Goal: Information Seeking & Learning: Learn about a topic

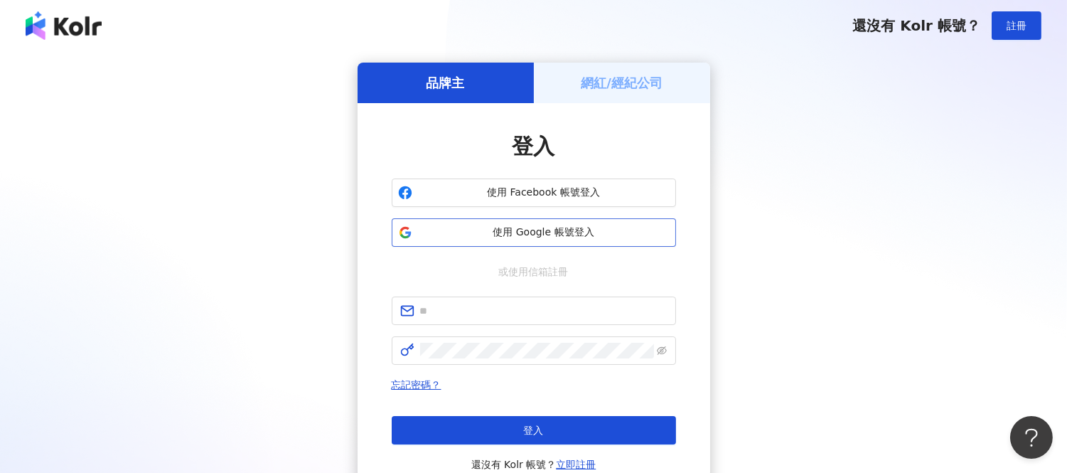
click at [489, 235] on span "使用 Google 帳號登入" at bounding box center [544, 232] width 252 height 14
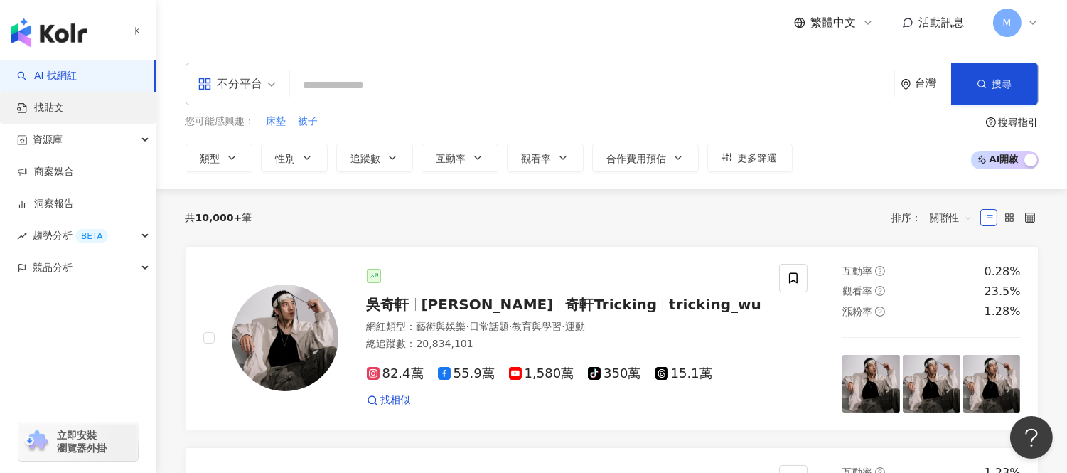
click at [64, 115] on link "找貼文" at bounding box center [40, 108] width 47 height 14
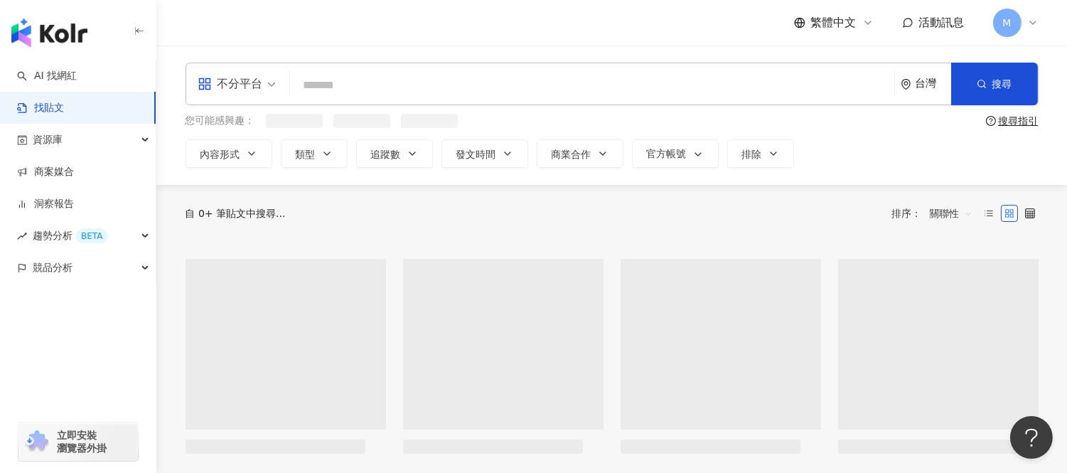
click at [361, 96] on input "search" at bounding box center [592, 85] width 593 height 31
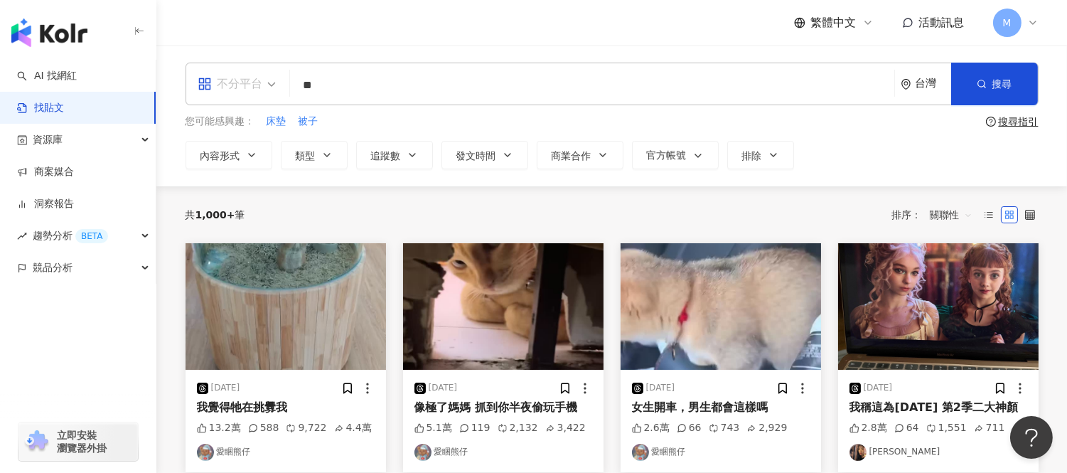
click at [238, 97] on span at bounding box center [237, 83] width 78 height 41
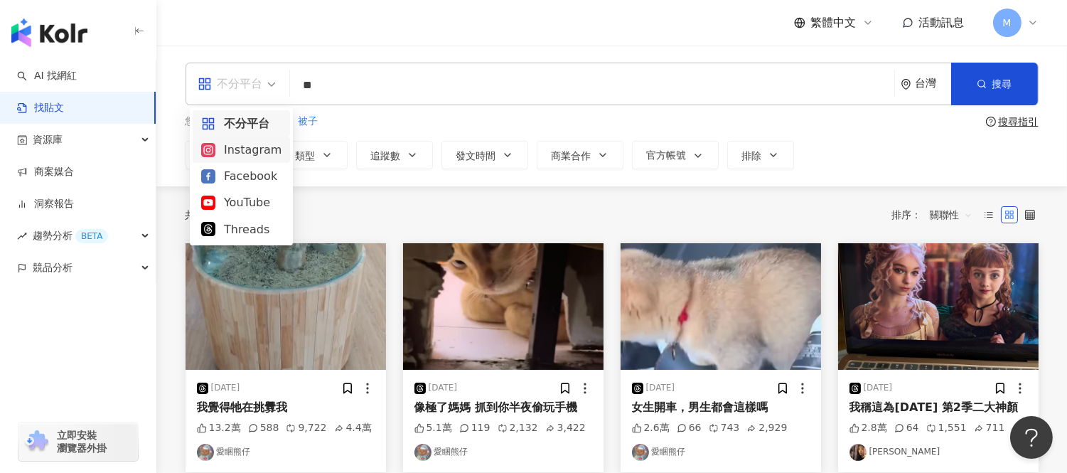
click at [245, 154] on div "Instagram" at bounding box center [241, 150] width 80 height 18
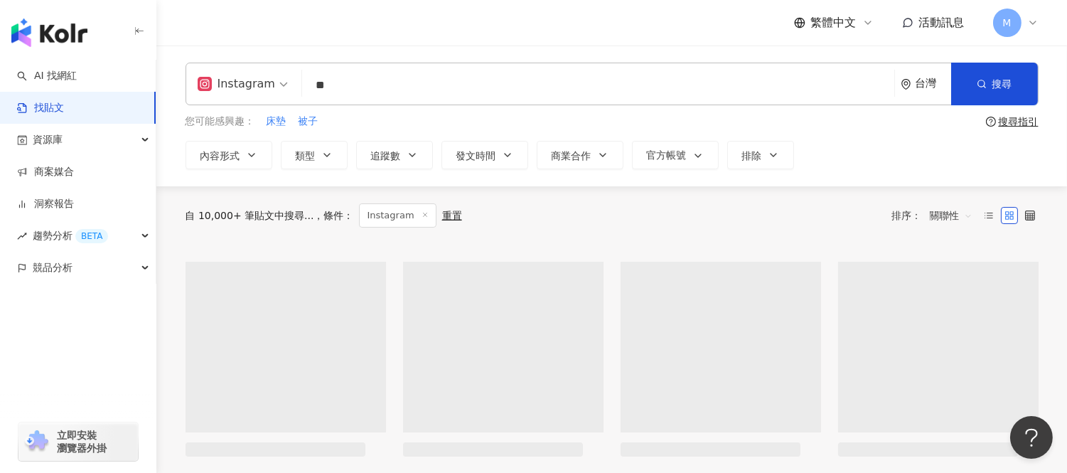
click at [356, 97] on input "**" at bounding box center [598, 85] width 581 height 31
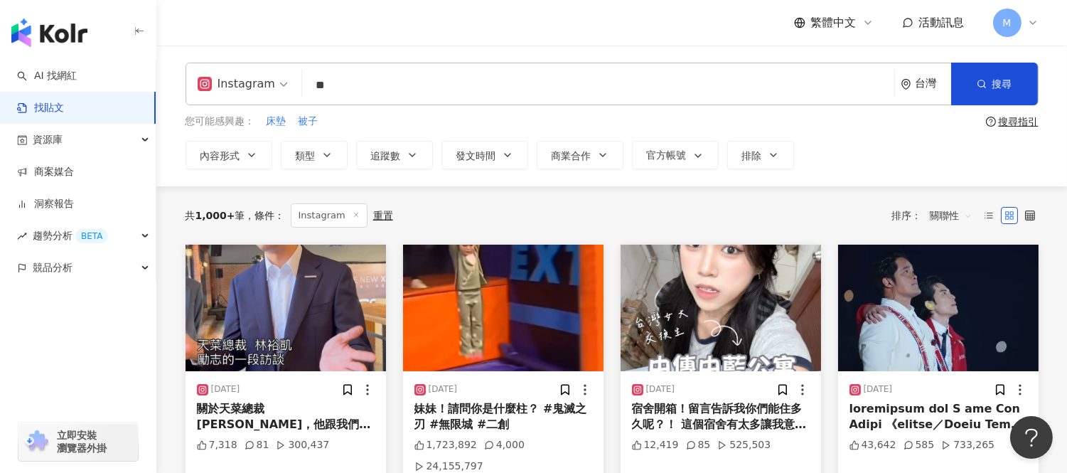
type input "*"
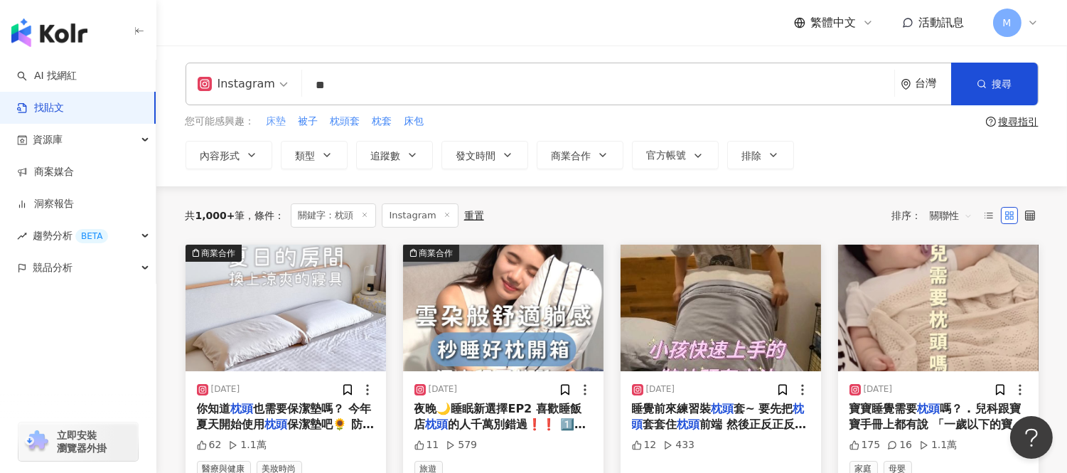
click at [282, 124] on span "床墊" at bounding box center [277, 121] width 20 height 14
type input "**"
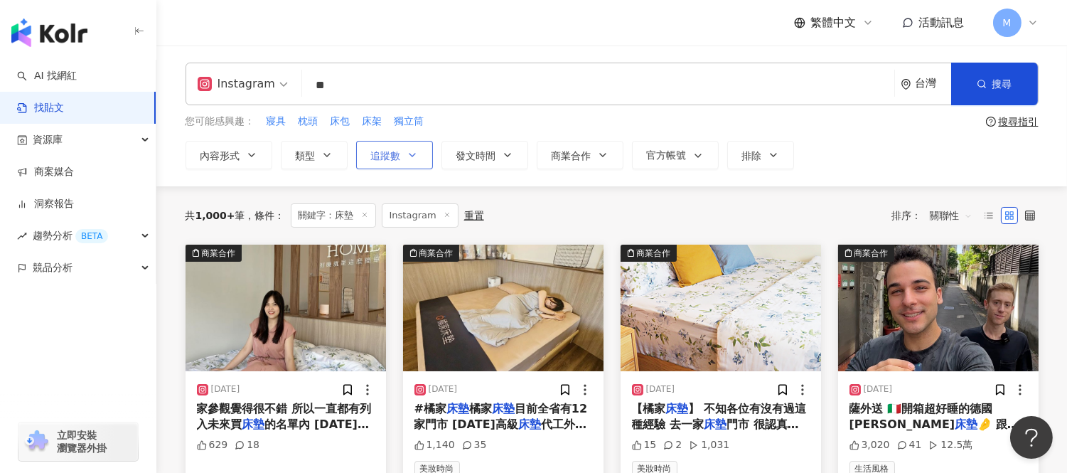
click at [410, 143] on button "追蹤數" at bounding box center [394, 155] width 77 height 28
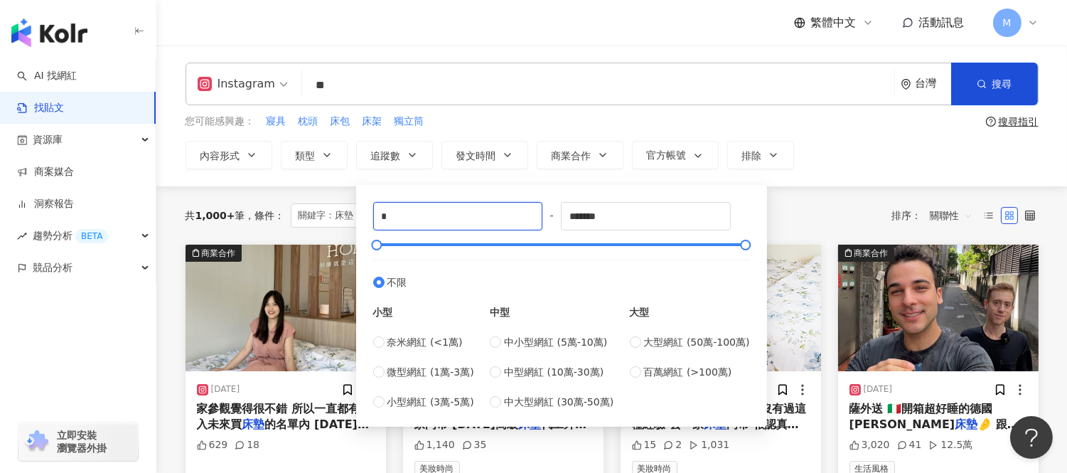
drag, startPoint x: 461, startPoint y: 218, endPoint x: 365, endPoint y: 223, distance: 96.1
click at [365, 223] on div "* - ******* 不限 小型 奈米網紅 (<1萬) 微型網紅 (1萬-3萬) 小型網紅 (3萬-5萬) 中型 中小型網紅 (5萬-10萬) 中型網紅 (…" at bounding box center [562, 305] width 394 height 225
type input "**"
type input "******"
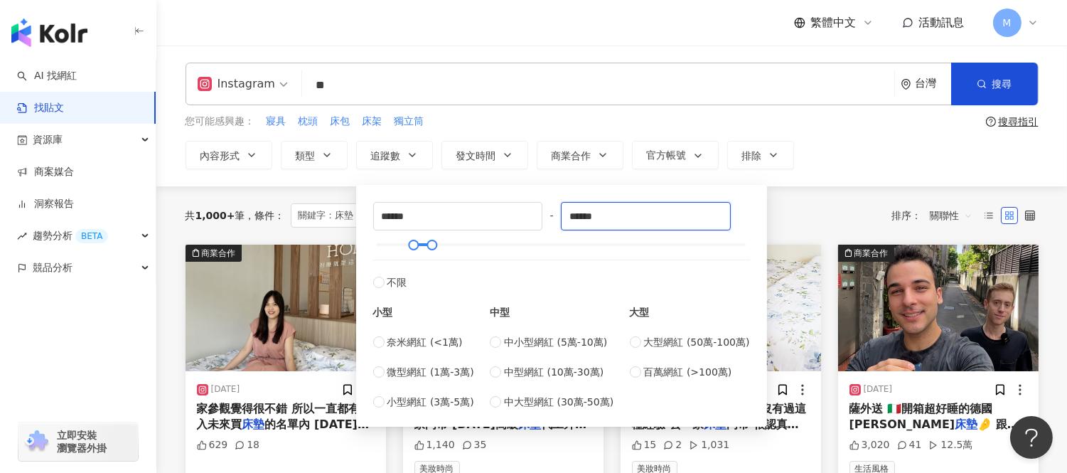
type input "******"
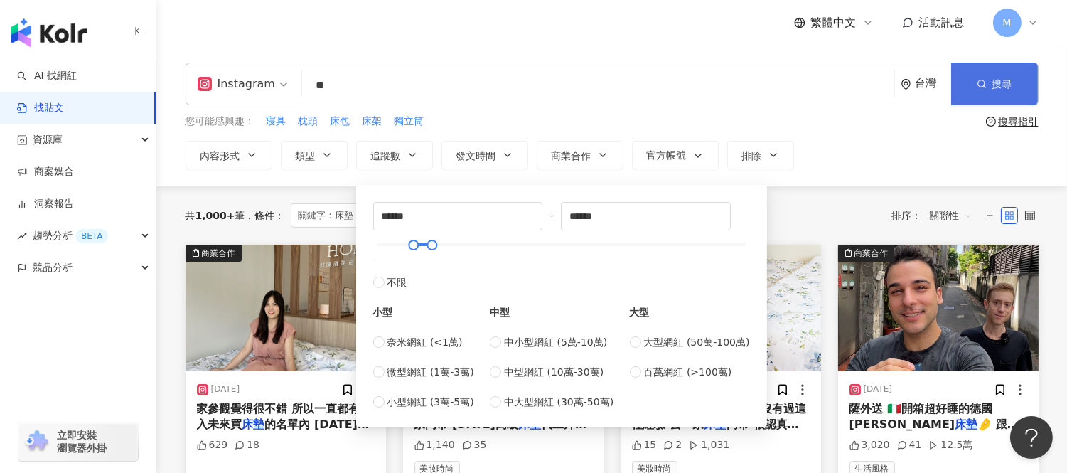
click at [1001, 83] on span "搜尋" at bounding box center [1003, 83] width 20 height 11
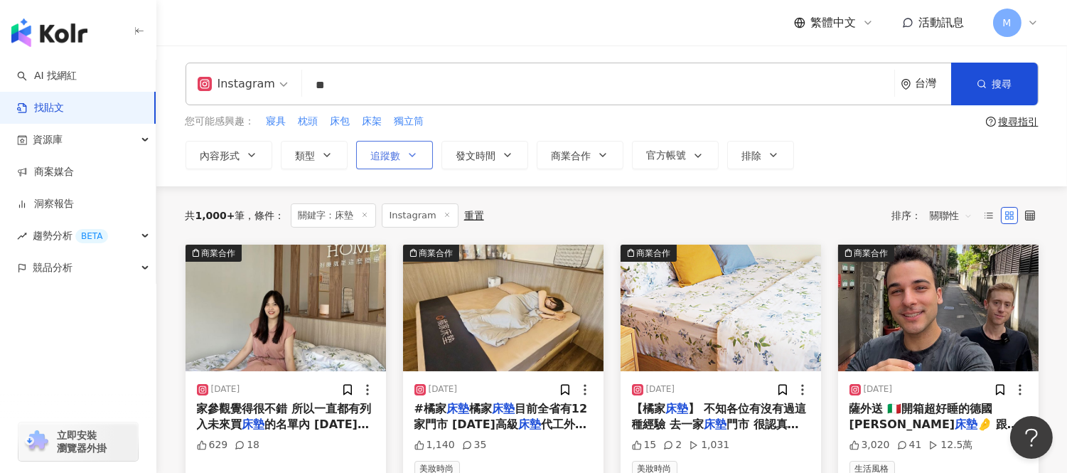
click at [415, 154] on icon "button" at bounding box center [412, 154] width 11 height 11
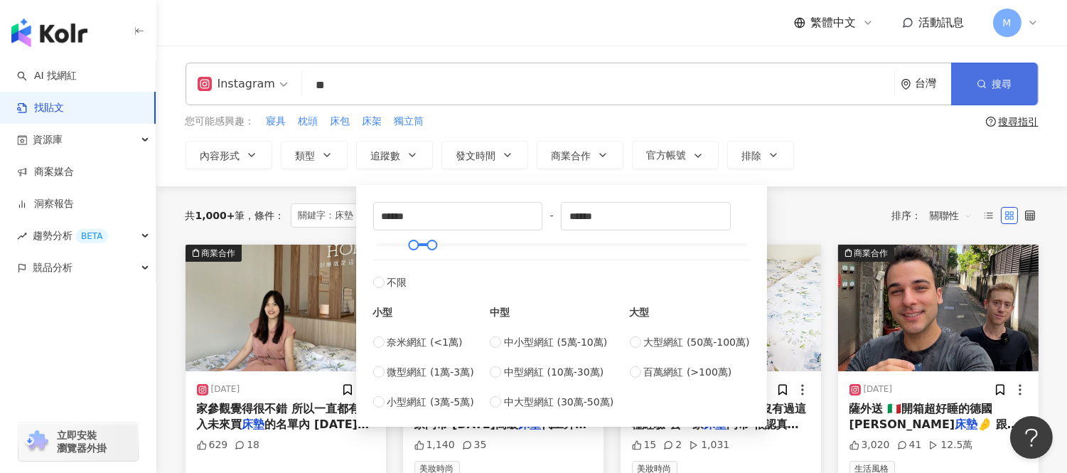
click at [1024, 73] on button "搜尋" at bounding box center [994, 84] width 87 height 43
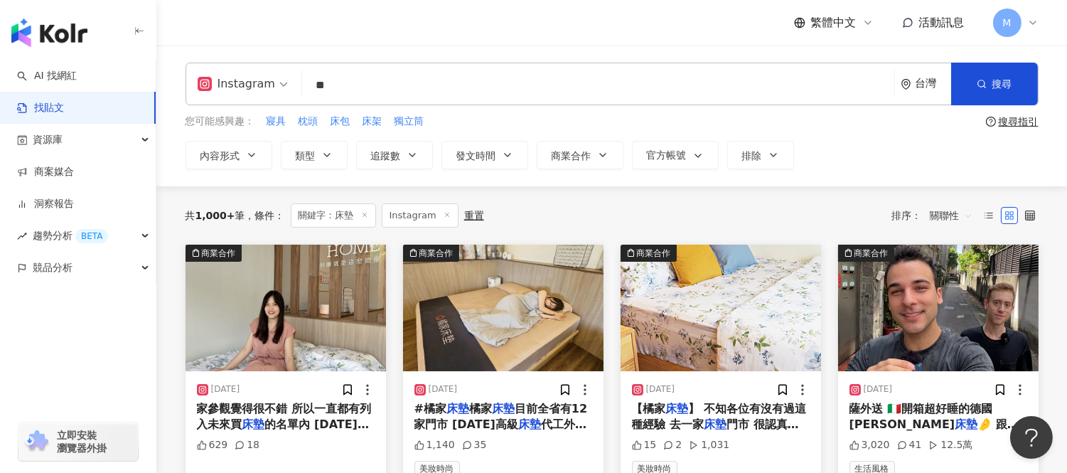
click at [1010, 83] on span "搜尋" at bounding box center [1003, 83] width 20 height 11
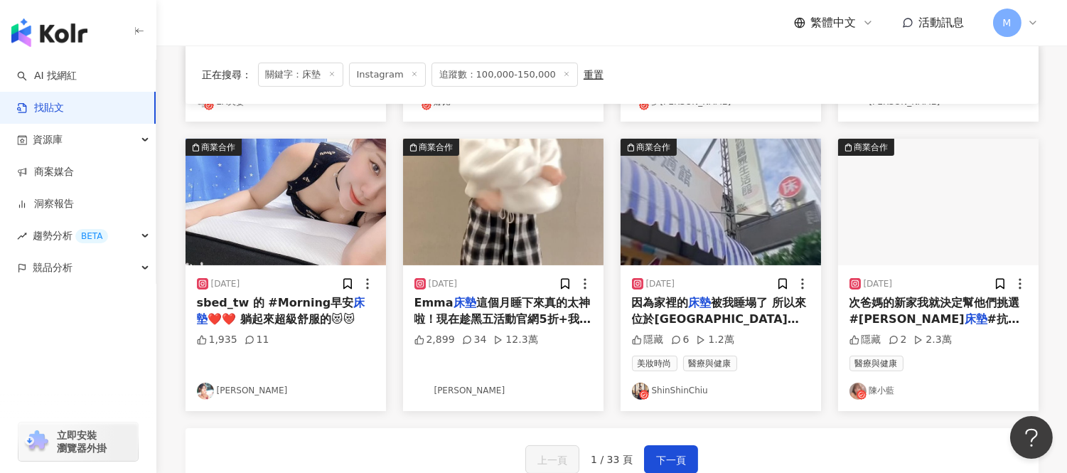
scroll to position [711, 0]
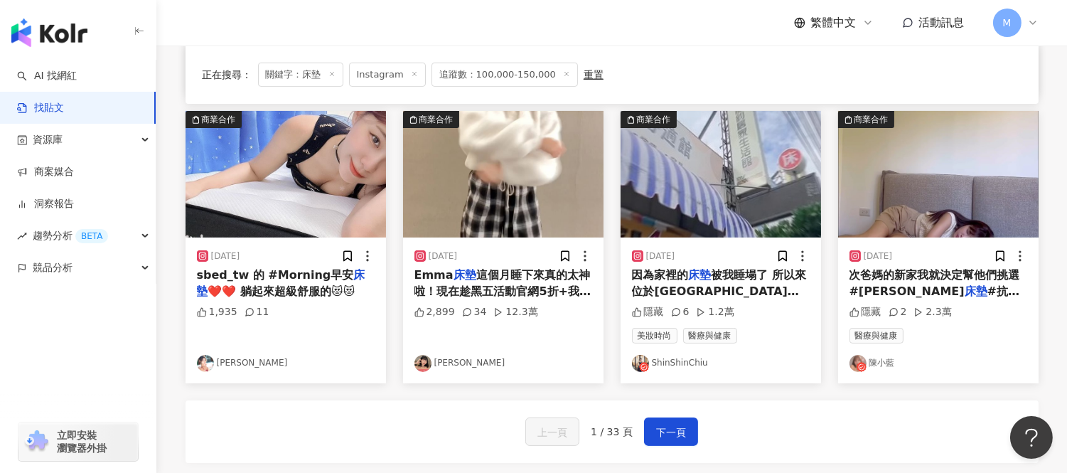
click at [479, 207] on img "button" at bounding box center [503, 174] width 201 height 127
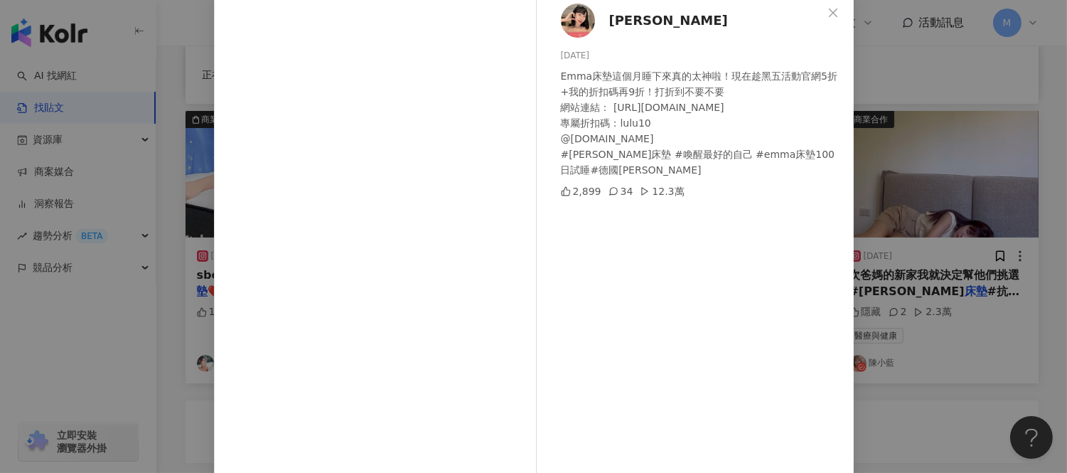
scroll to position [0, 0]
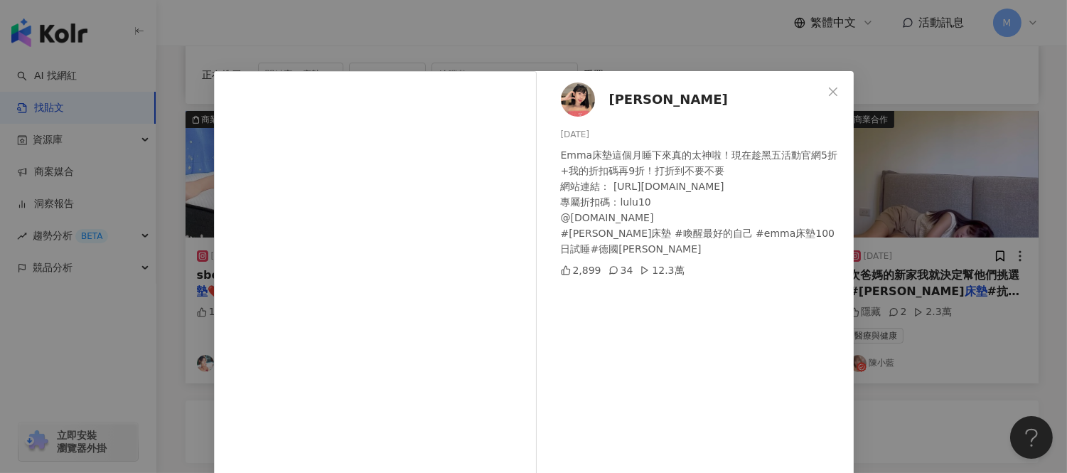
click at [973, 127] on div "[PERSON_NAME] [DATE] Emma床墊這個月睡下來真的太神啦！現在趁黑五活動官網5折+我的折扣碼再9折！打折到不要不要 網站連結： [URL]…" at bounding box center [533, 236] width 1067 height 473
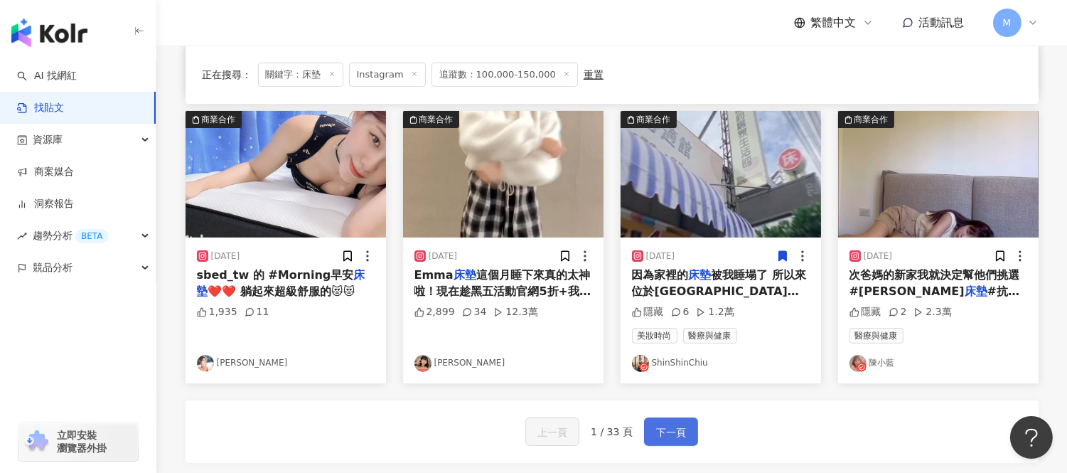
click at [668, 432] on span "下一頁" at bounding box center [671, 432] width 30 height 17
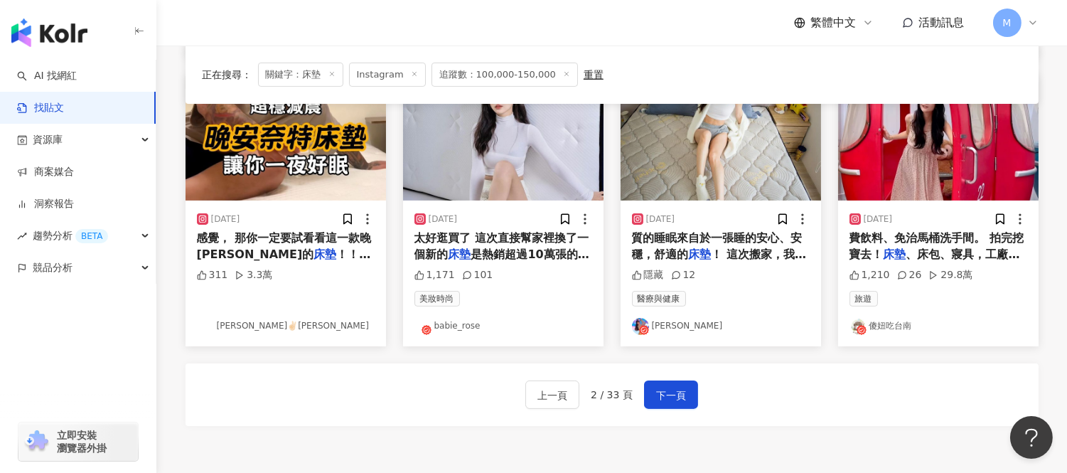
scroll to position [711, 0]
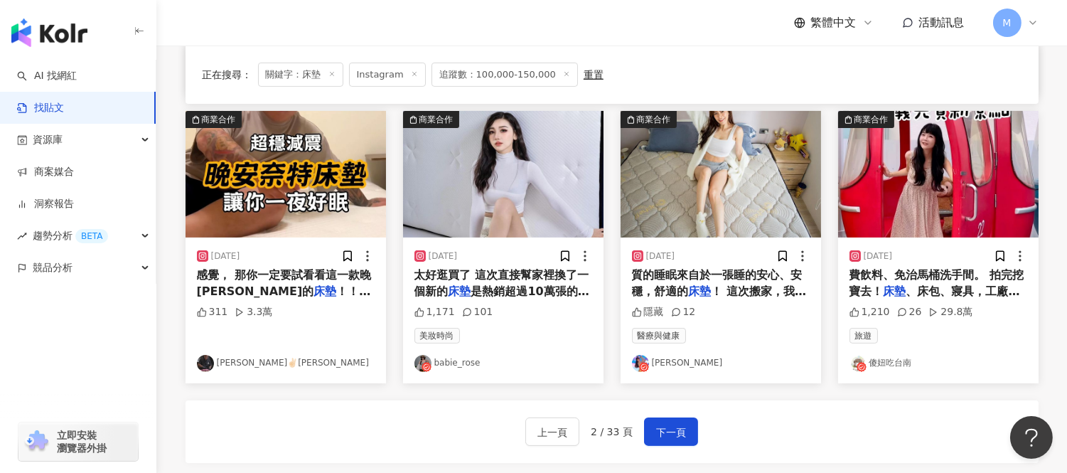
click at [651, 446] on div "上一頁 2 / 33 頁 下一頁" at bounding box center [612, 431] width 853 height 63
click at [669, 413] on div "上一頁 2 / 33 頁 下一頁" at bounding box center [612, 431] width 853 height 63
click at [666, 429] on span "下一頁" at bounding box center [671, 432] width 30 height 17
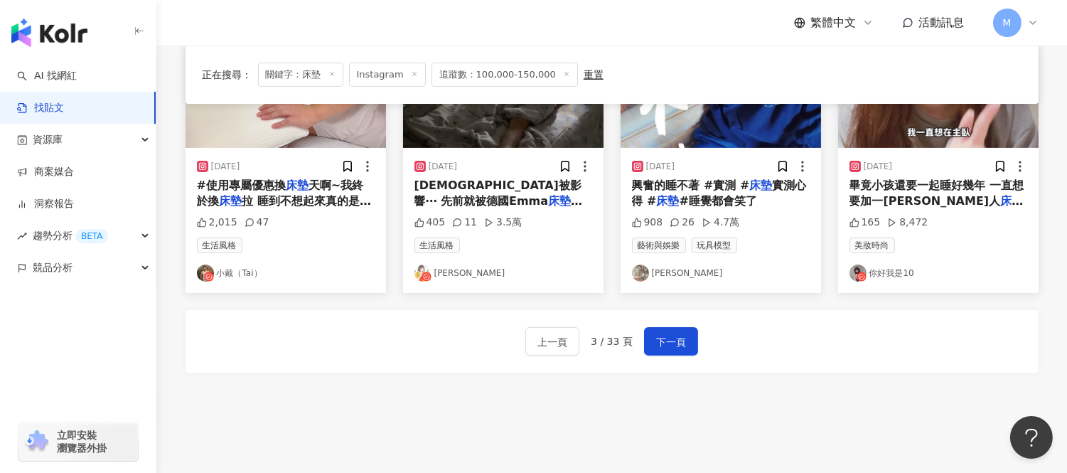
scroll to position [869, 0]
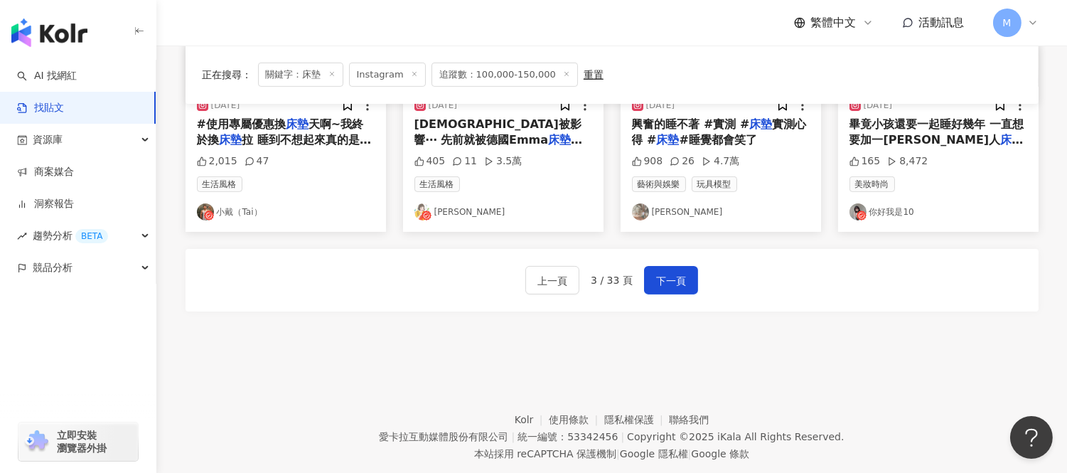
click at [679, 289] on div "上一頁 3 / 33 頁 下一頁" at bounding box center [612, 280] width 853 height 63
click at [674, 281] on span "下一頁" at bounding box center [671, 280] width 30 height 17
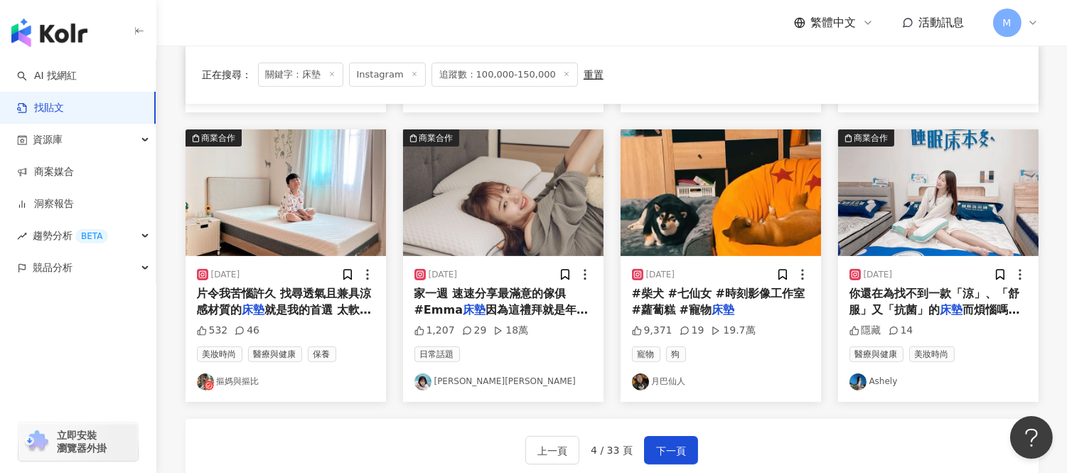
scroll to position [711, 0]
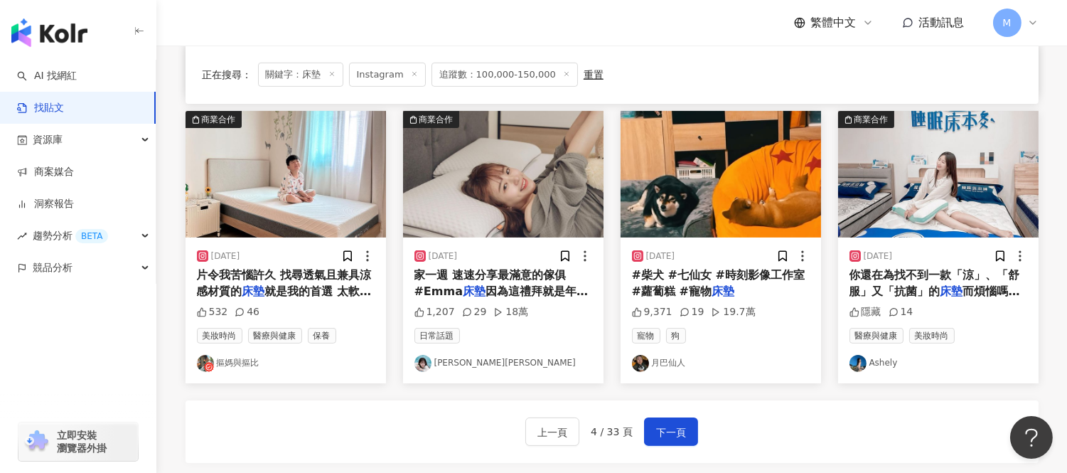
click at [485, 210] on img "button" at bounding box center [503, 174] width 201 height 127
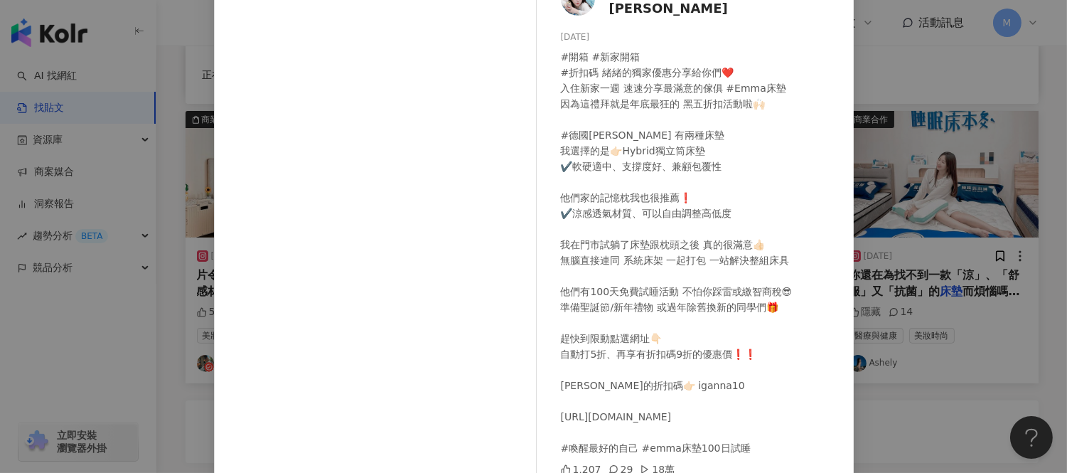
scroll to position [102, 0]
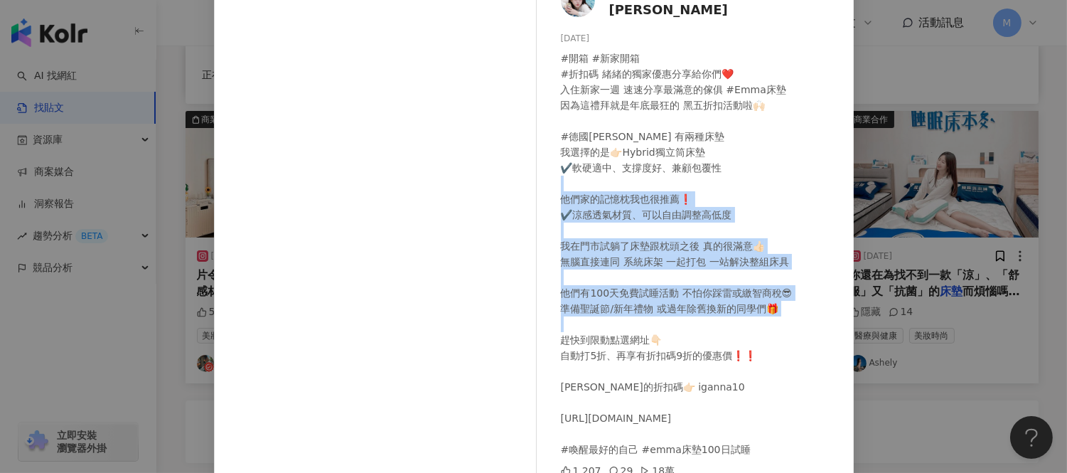
drag, startPoint x: 639, startPoint y: 196, endPoint x: 644, endPoint y: 328, distance: 132.4
click at [644, 328] on div "#開箱 #新家開箱 #折扣碼 緒緒的獨家優惠分享給你們❤️ 入住新家一週 速速分享最滿意的傢俱 #Emma床墊 因為這禮拜就是年底最狂的 黑五折扣活動啦🙌🏻 …" at bounding box center [702, 253] width 282 height 407
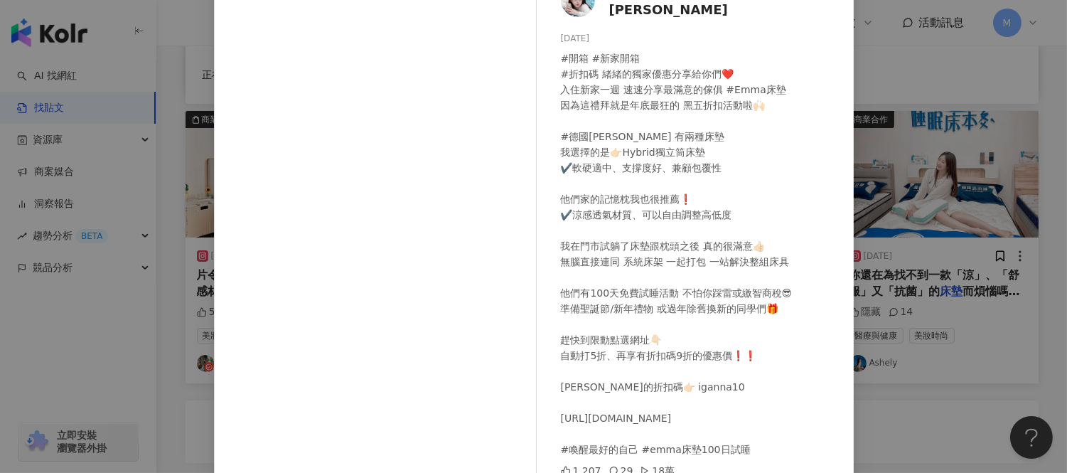
click at [636, 131] on div "#開箱 #新家開箱 #折扣碼 緒緒的獨家優惠分享給你們❤️ 入住新家一週 速速分享最滿意的傢俱 #Emma床墊 因為這禮拜就是年底最狂的 黑五折扣活動啦🙌🏻 …" at bounding box center [702, 253] width 282 height 407
click at [919, 169] on div "[PERSON_NAME][PERSON_NAME] [DATE] #開箱 #新家開箱 #折扣碼 緒緒的獨家優惠分享給你們❤️ 入住新家一週 速速分享最滿意的…" at bounding box center [533, 236] width 1067 height 473
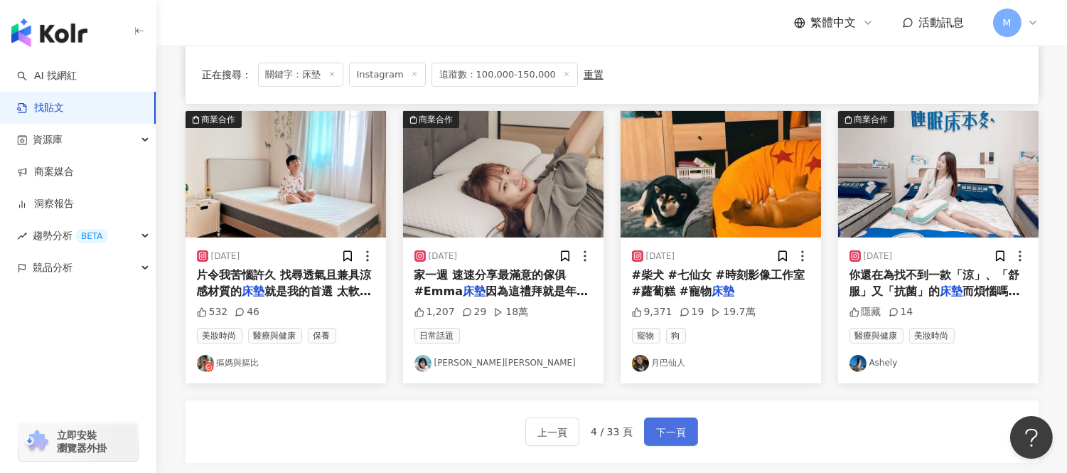
click at [686, 427] on button "下一頁" at bounding box center [671, 431] width 54 height 28
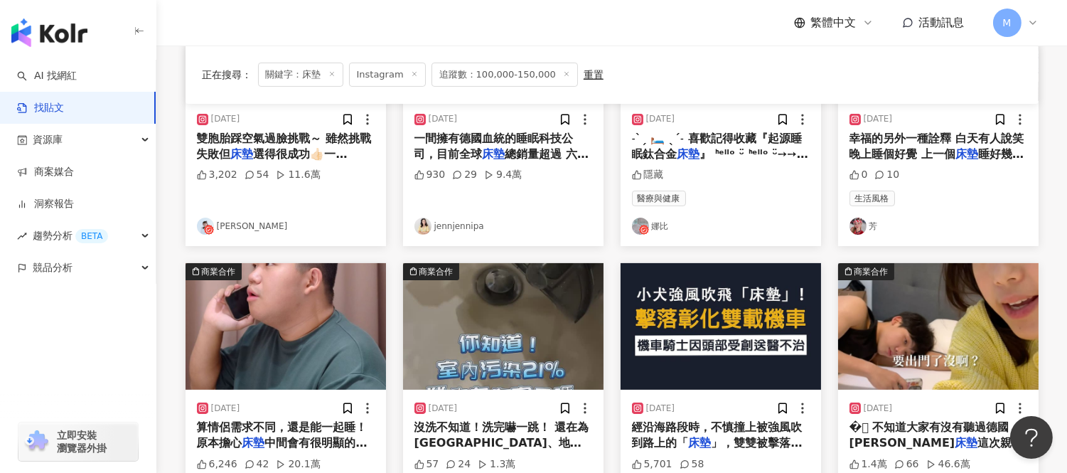
scroll to position [711, 0]
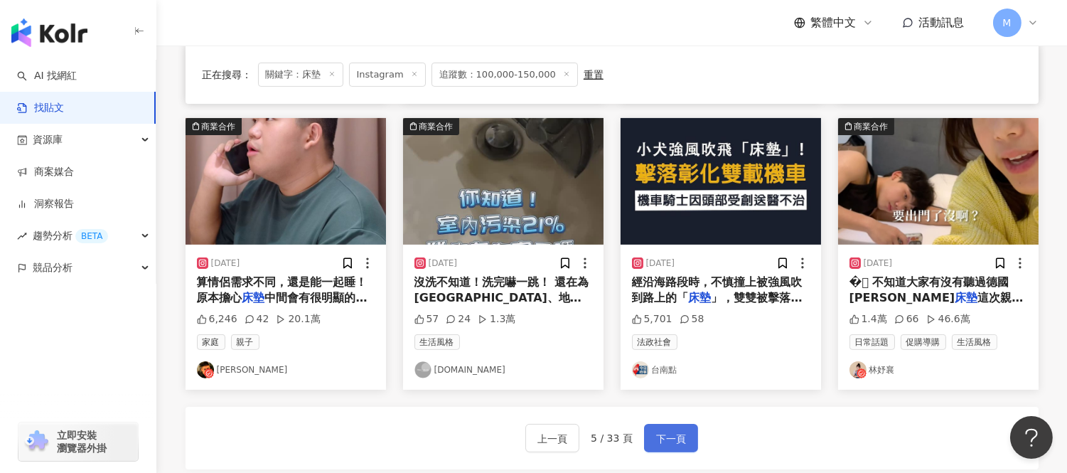
click at [677, 437] on span "下一頁" at bounding box center [671, 438] width 30 height 17
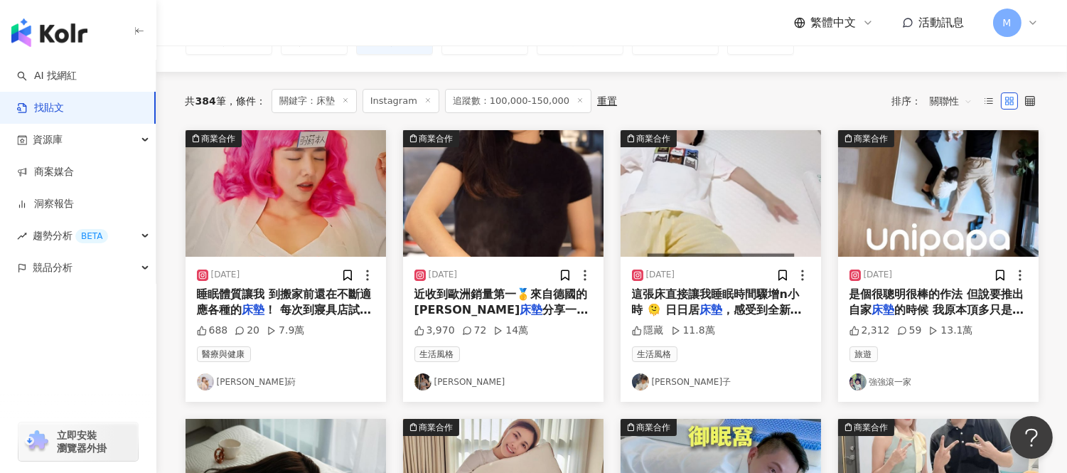
scroll to position [79, 0]
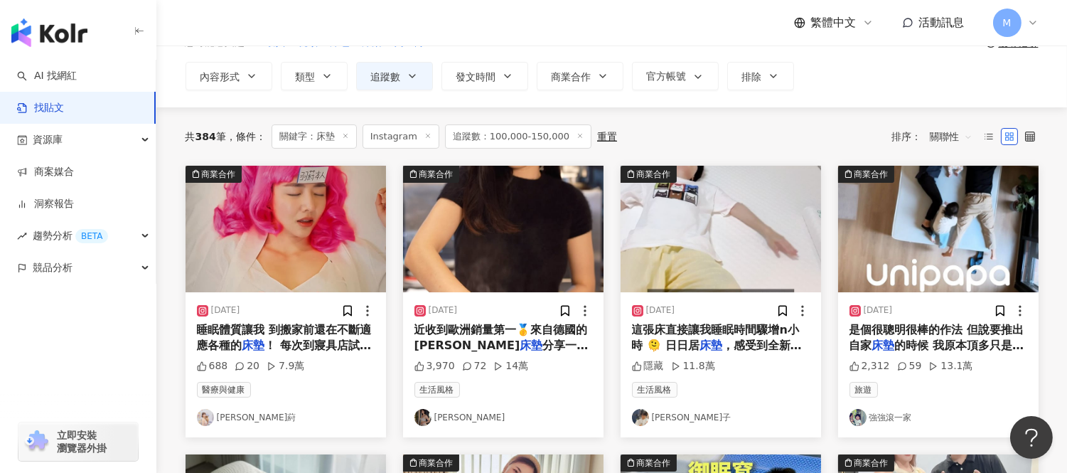
click at [919, 246] on img "button" at bounding box center [938, 229] width 201 height 127
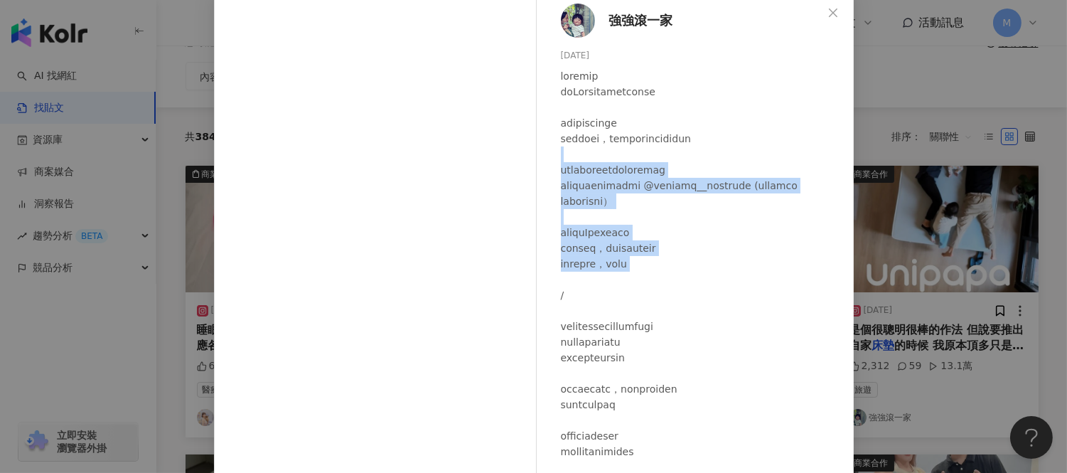
drag, startPoint x: 648, startPoint y: 155, endPoint x: 690, endPoint y: 276, distance: 128.0
click at [690, 276] on div at bounding box center [702, 396] width 282 height 657
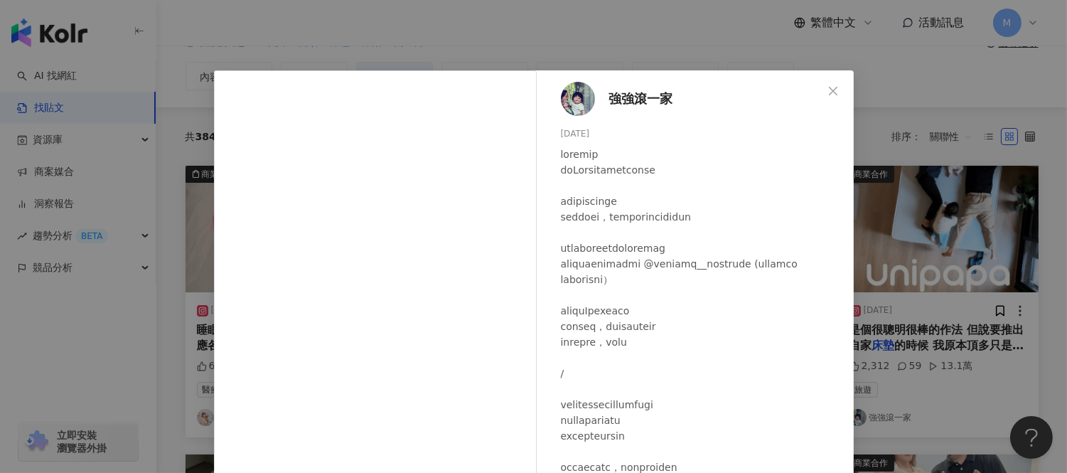
scroll to position [0, 0]
click at [916, 58] on div "強強滾一家 [DATE] 2,312 59 13.1萬 查看原始貼文" at bounding box center [533, 236] width 1067 height 473
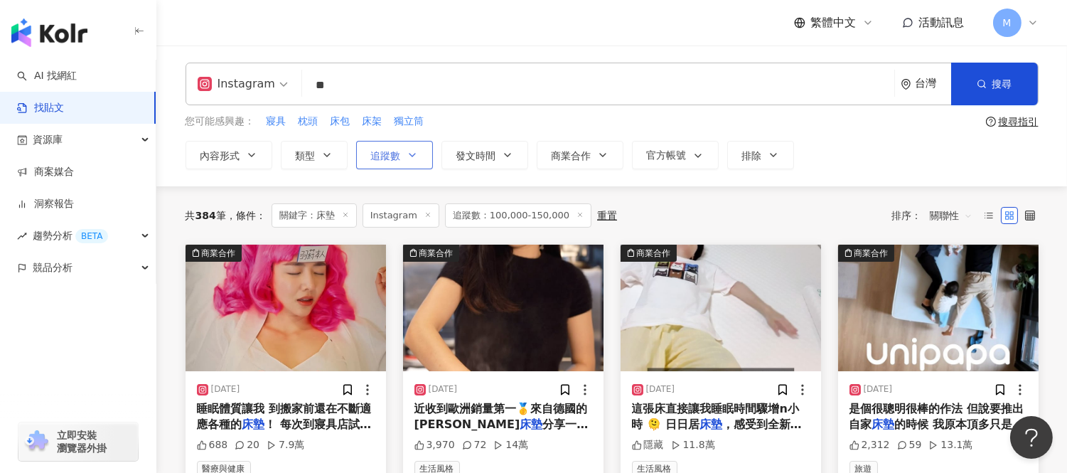
click at [392, 152] on span "追蹤數" at bounding box center [386, 155] width 30 height 11
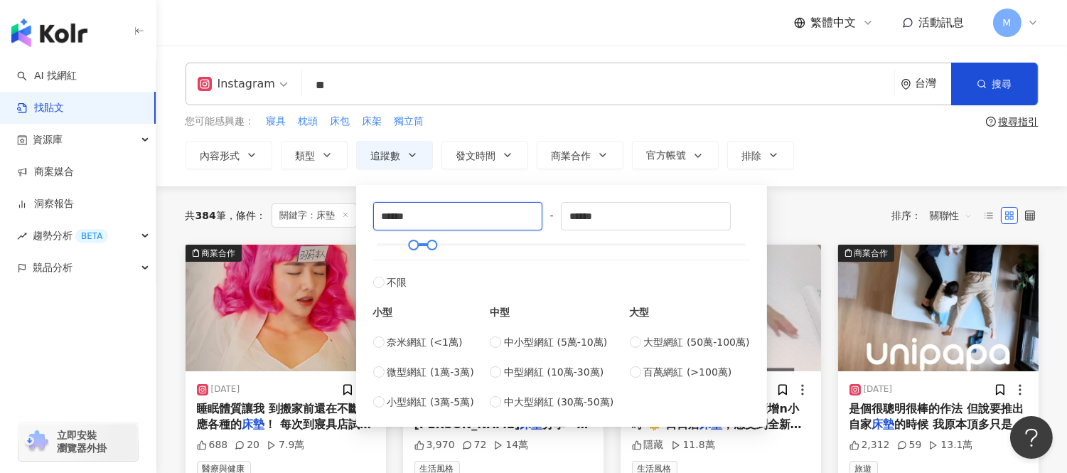
drag, startPoint x: 385, startPoint y: 218, endPoint x: 356, endPoint y: 218, distance: 28.4
click at [356, 218] on div "****** - ****** 不限 小型 奈米網紅 (<1萬) 微型網紅 (1萬-3萬) 小型網紅 (3萬-5萬) 中型 中小型網紅 (5萬-10萬) 中型…" at bounding box center [561, 306] width 411 height 242
type input "*****"
drag, startPoint x: 578, startPoint y: 215, endPoint x: 559, endPoint y: 223, distance: 20.7
click at [560, 223] on div "***** - ****** 不限 小型 奈米網紅 (<1萬) 微型網紅 (1萬-3萬) 小型網紅 (3萬-5萬) 中型 中小型網紅 (5萬-10萬) 中型網…" at bounding box center [561, 306] width 377 height 208
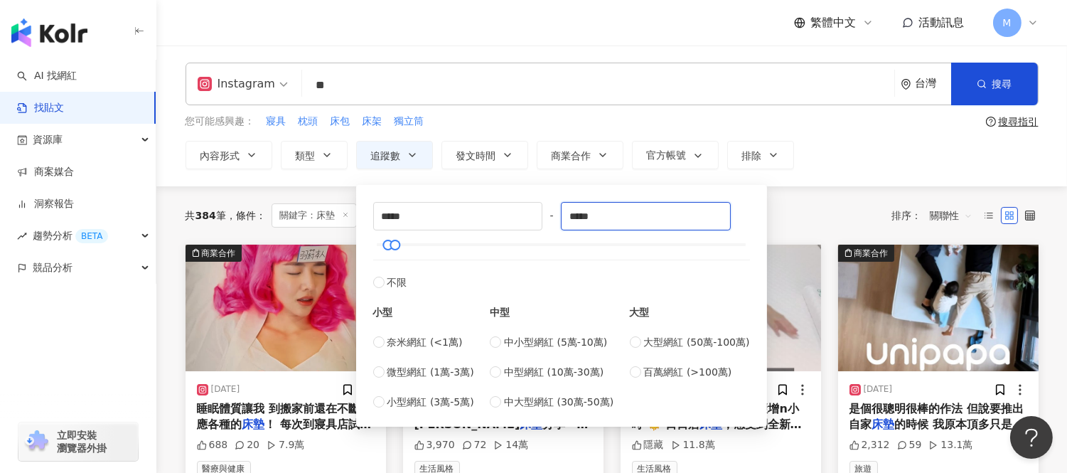
type input "*****"
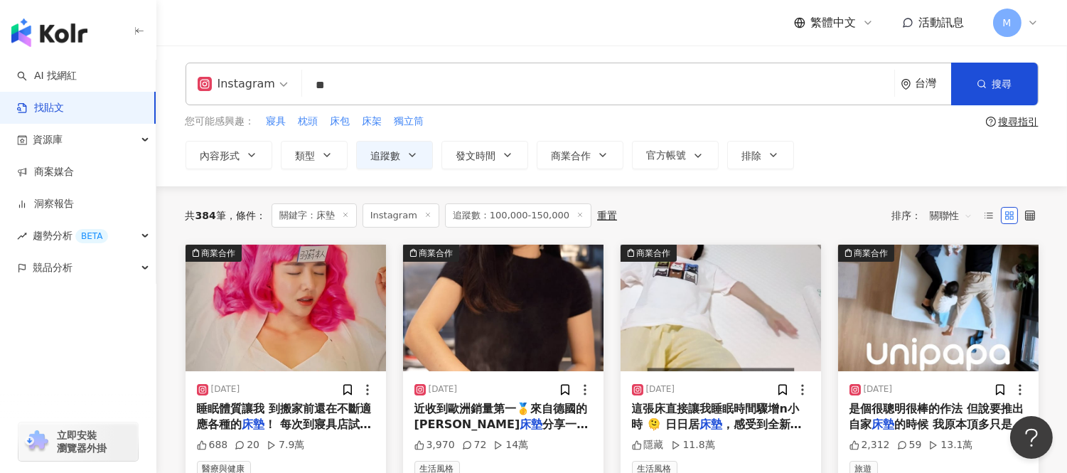
drag, startPoint x: 341, startPoint y: 80, endPoint x: 277, endPoint y: 90, distance: 64.7
click at [277, 90] on div "Instagram 床墊 ** 台灣 搜尋" at bounding box center [612, 84] width 853 height 43
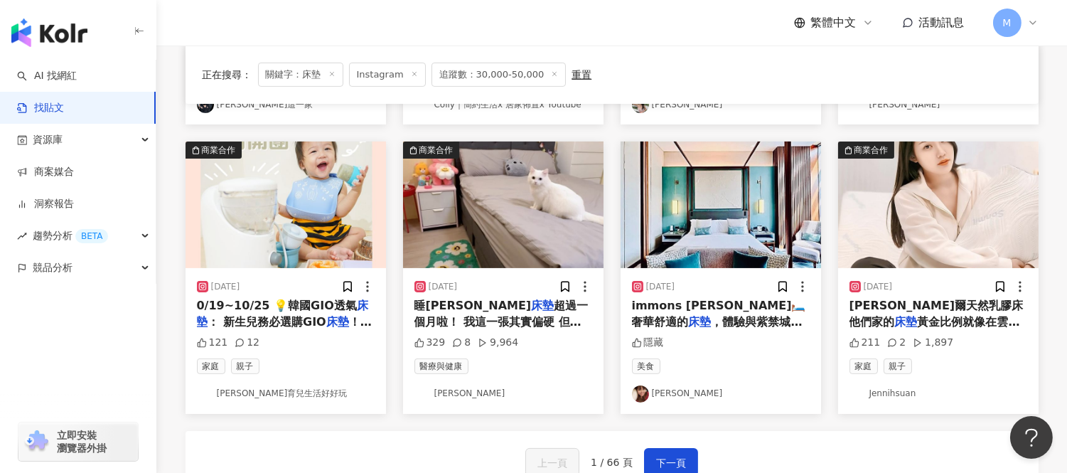
scroll to position [711, 0]
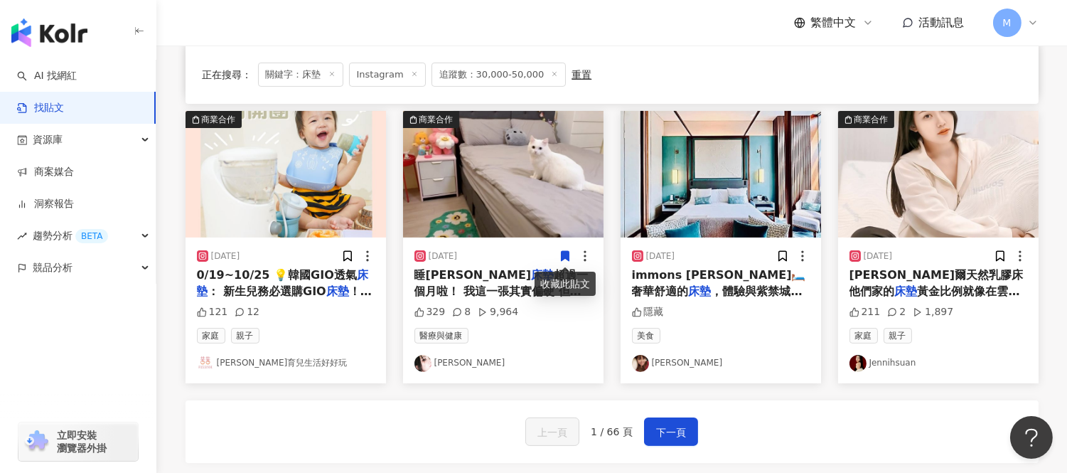
click at [452, 219] on img "button" at bounding box center [503, 174] width 201 height 127
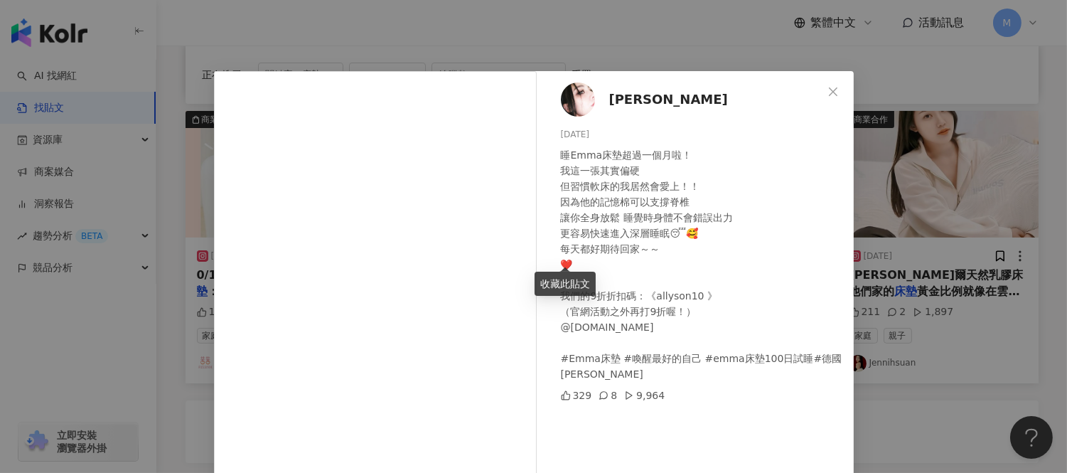
click at [939, 214] on div "[PERSON_NAME]🦜 [DATE] 睡Emma床墊超過一個月啦！ 我這一張其實偏硬 但習慣軟床的我居然會愛上！！ 因為他的記憶棉可以支撐脊椎 讓你全身…" at bounding box center [533, 236] width 1067 height 473
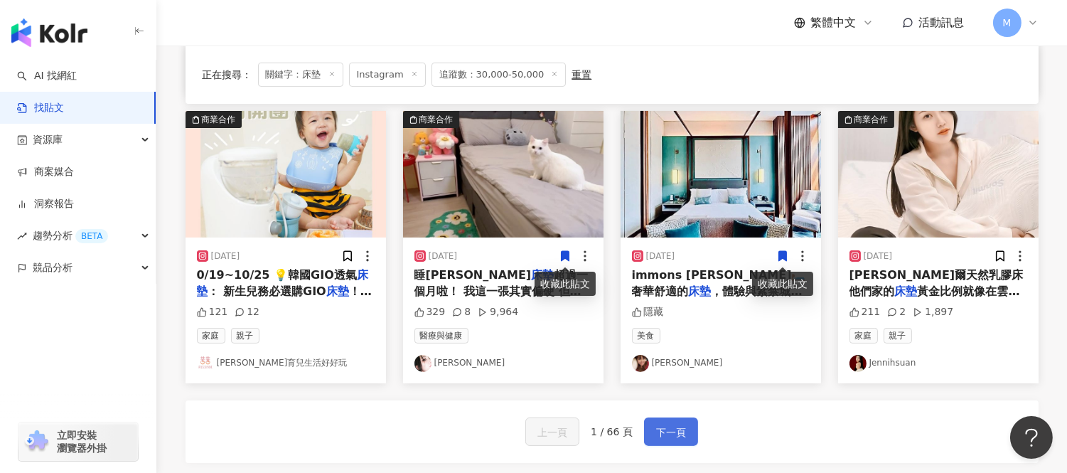
click at [677, 435] on span "下一頁" at bounding box center [671, 432] width 30 height 17
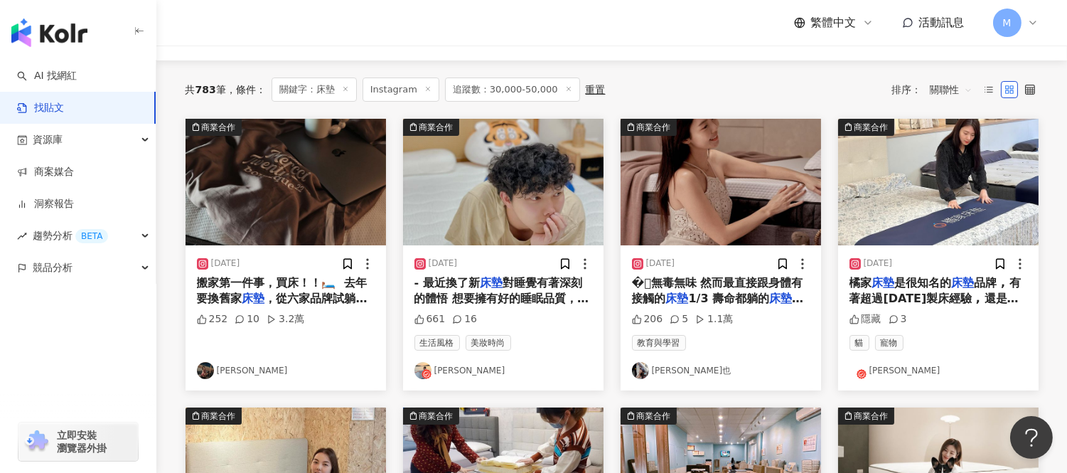
scroll to position [79, 0]
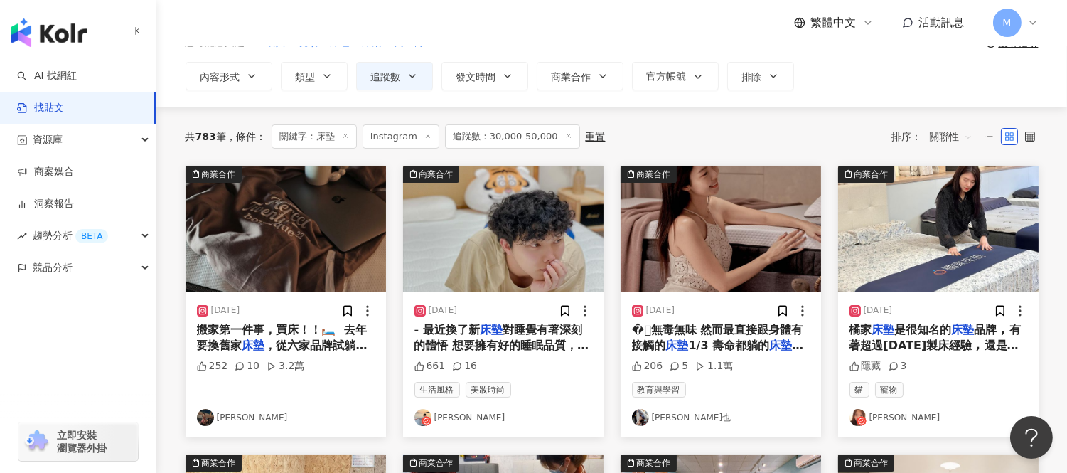
click at [651, 418] on link "[PERSON_NAME]也" at bounding box center [721, 417] width 178 height 17
click at [659, 214] on img "button" at bounding box center [721, 229] width 201 height 127
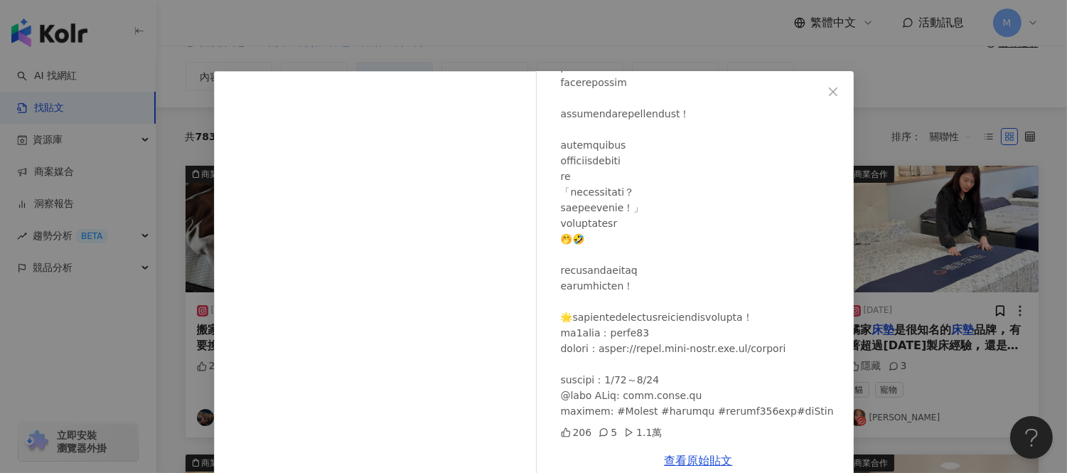
scroll to position [947, 0]
click at [869, 137] on div "[PERSON_NAME]也 [DATE] 206 5 1.1萬 查看原始貼文" at bounding box center [533, 236] width 1067 height 473
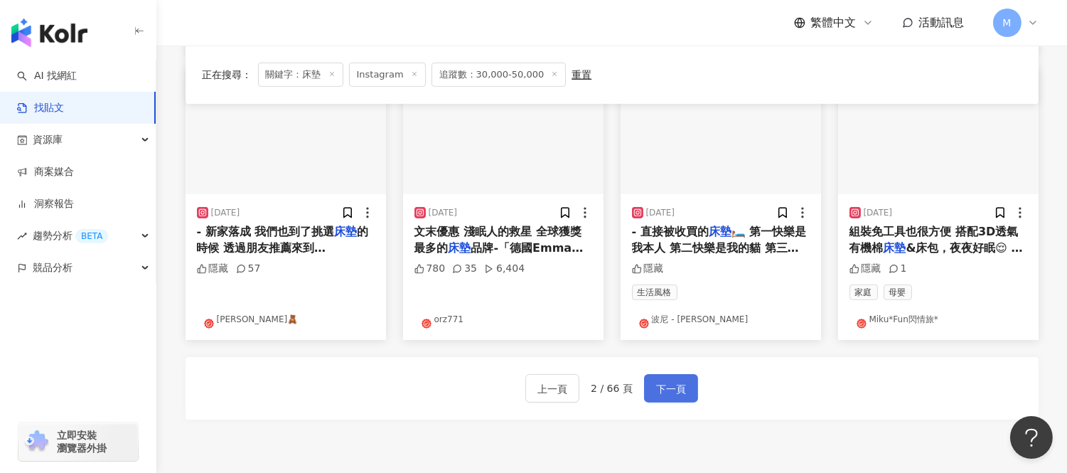
scroll to position [790, 0]
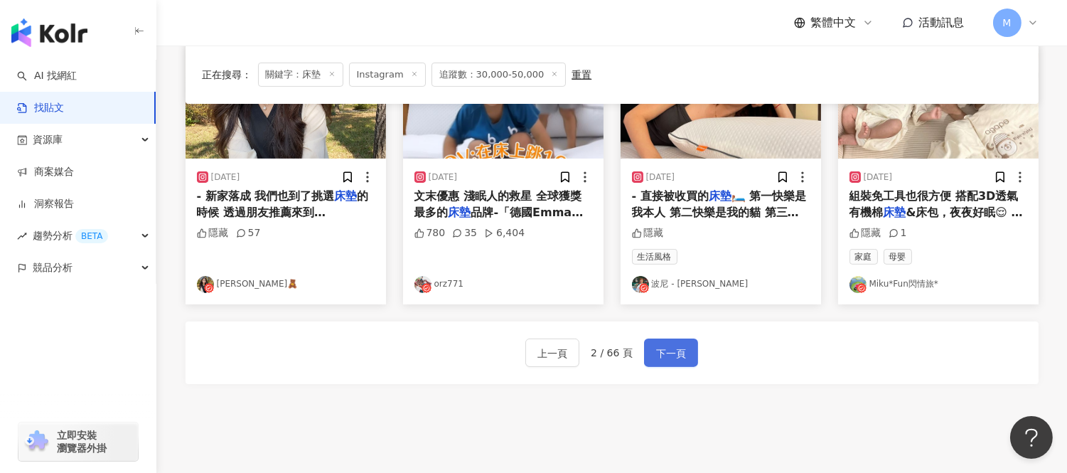
click at [673, 353] on span "下一頁" at bounding box center [671, 353] width 30 height 17
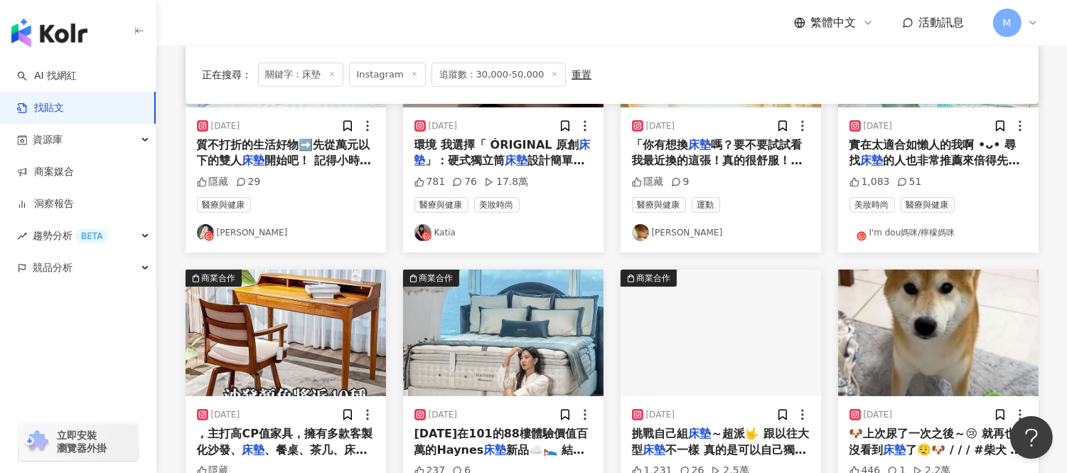
scroll to position [869, 0]
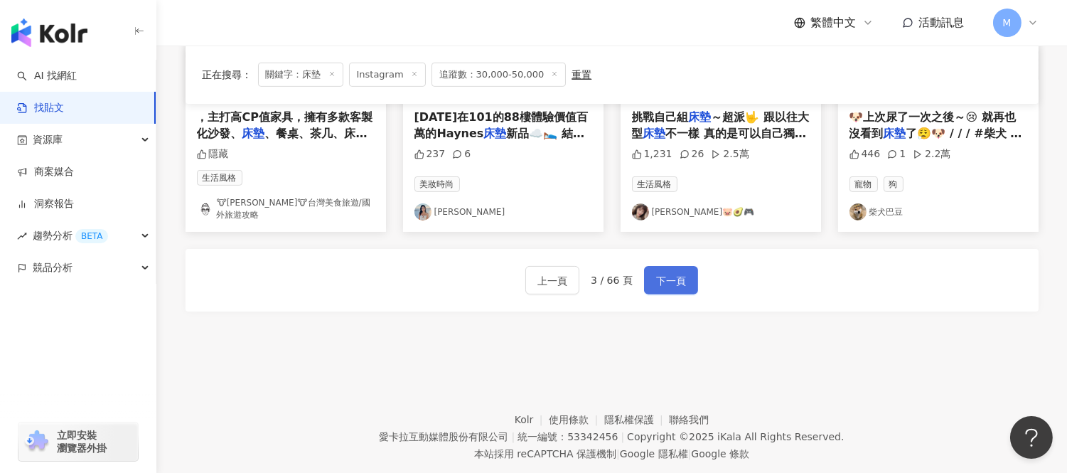
click at [663, 266] on button "下一頁" at bounding box center [671, 280] width 54 height 28
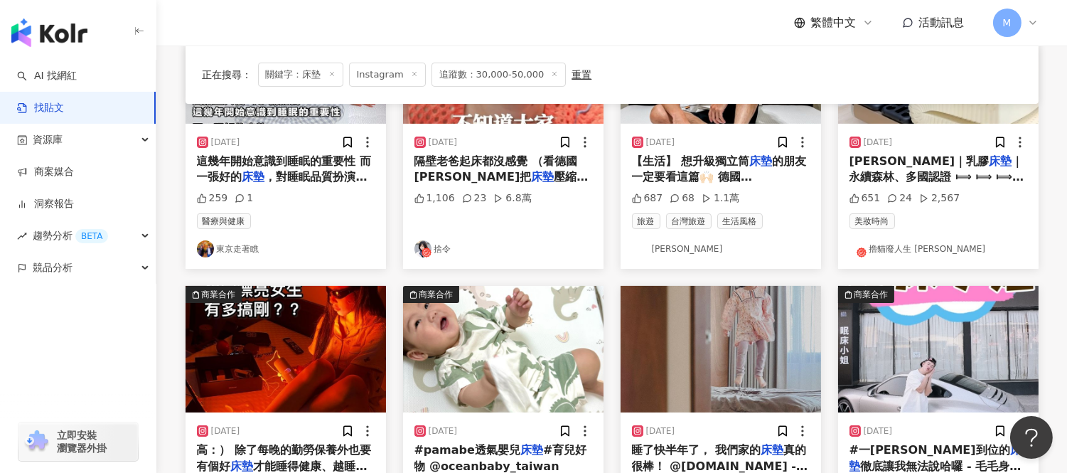
scroll to position [395, 0]
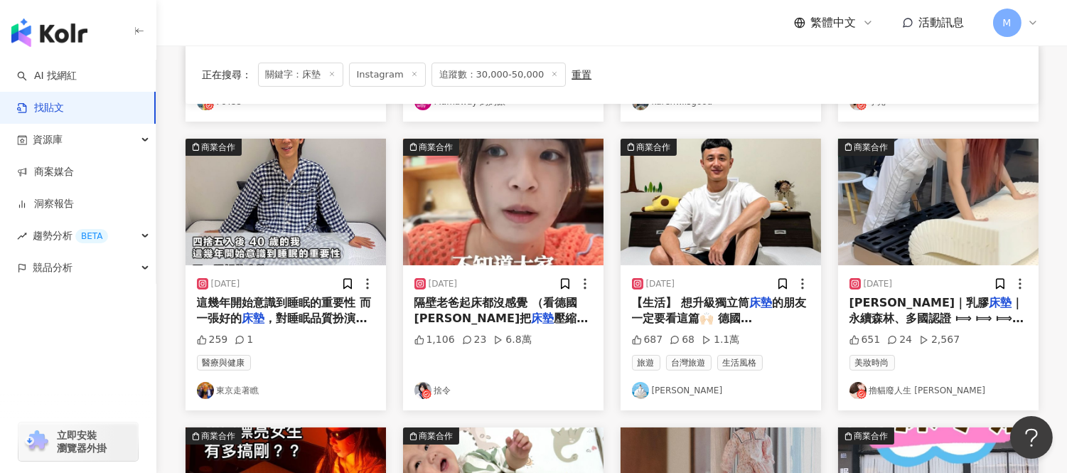
click at [471, 212] on img "button" at bounding box center [503, 202] width 201 height 127
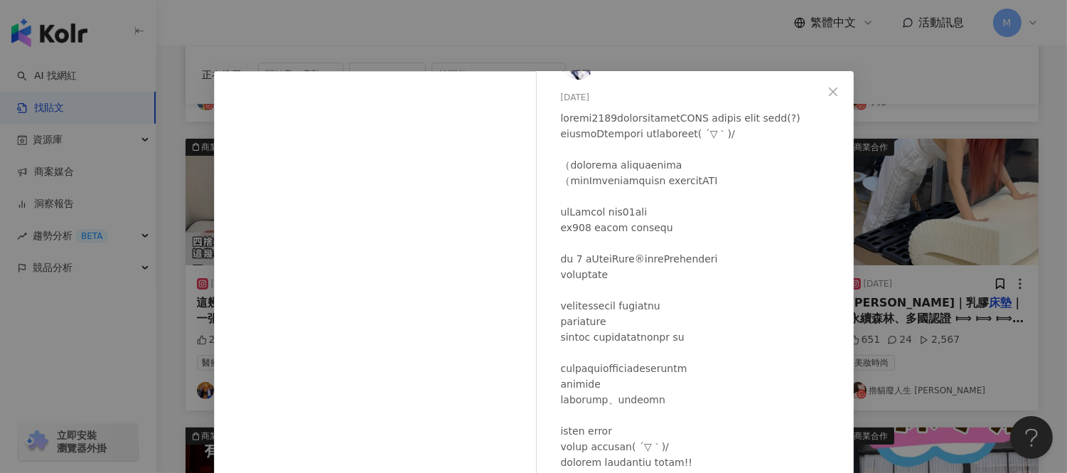
scroll to position [58, 0]
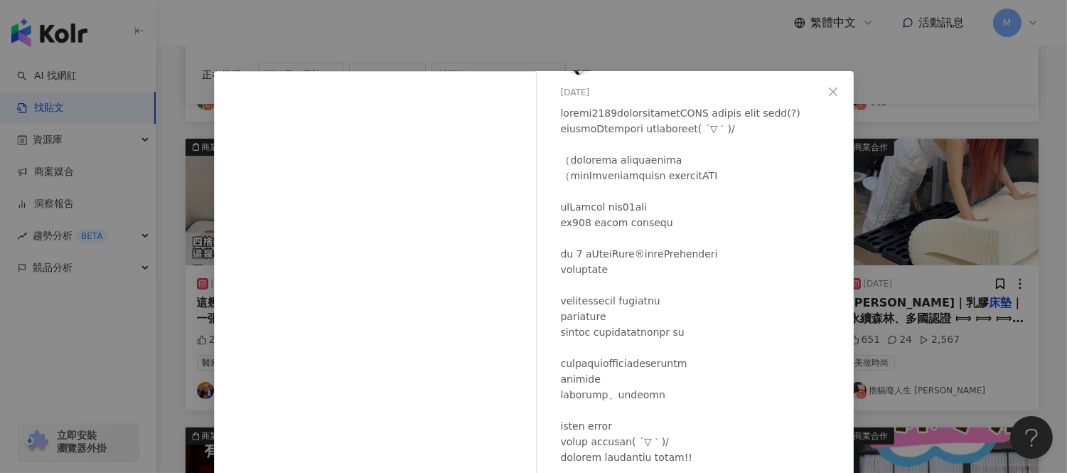
click at [185, 150] on div "捨令 [DATE] 1,106 23 6.8萬 查看原始貼文" at bounding box center [533, 236] width 1067 height 473
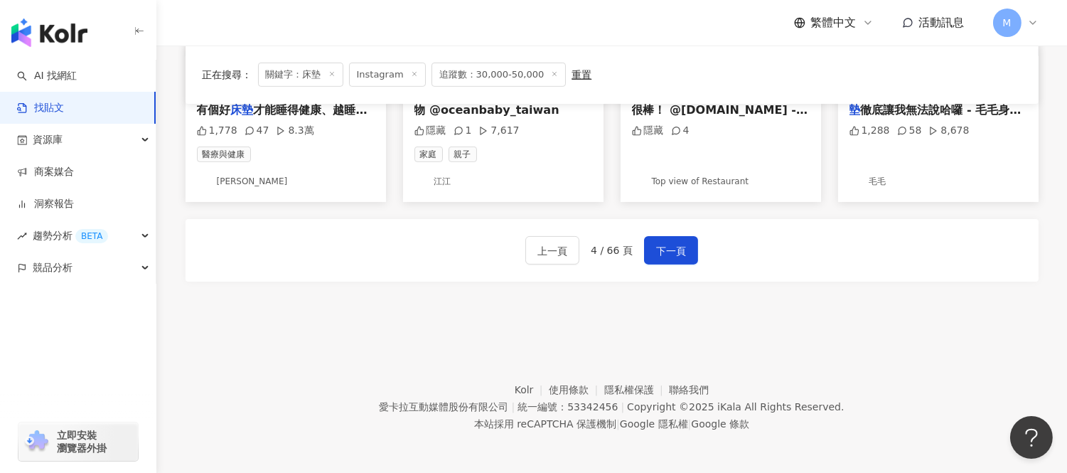
scroll to position [894, 0]
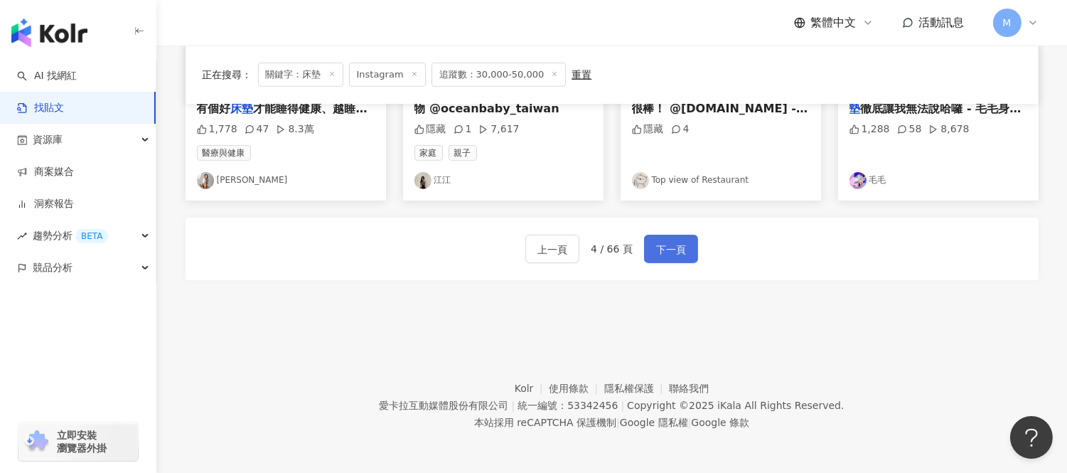
click at [676, 260] on button "下一頁" at bounding box center [671, 249] width 54 height 28
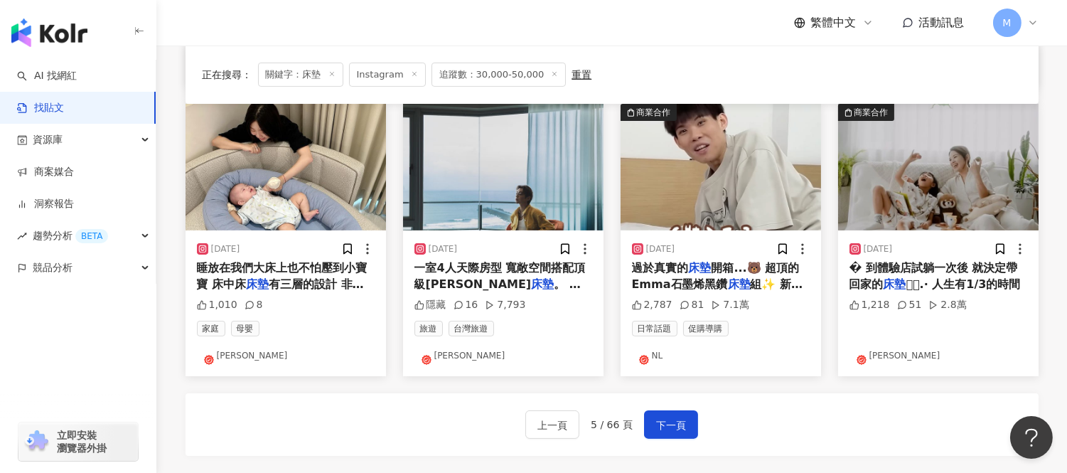
scroll to position [742, 0]
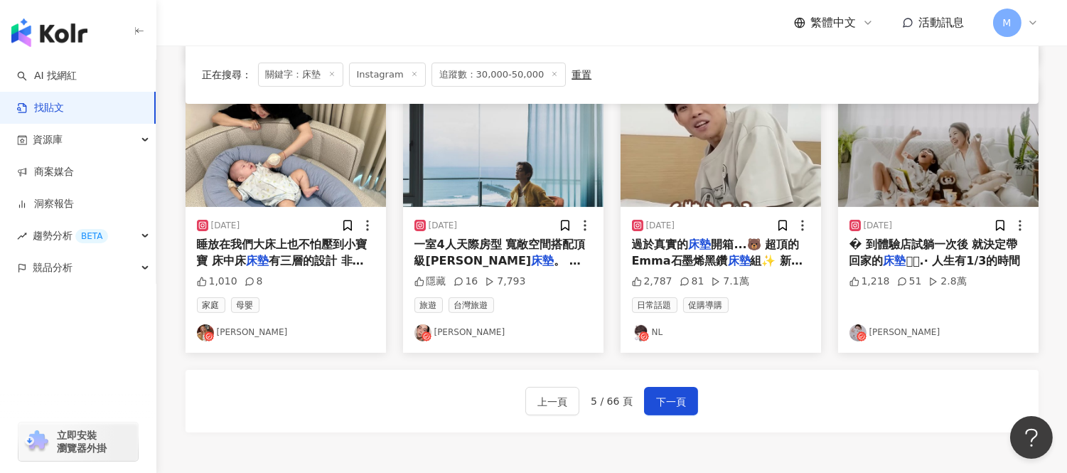
click at [915, 188] on img "button" at bounding box center [938, 143] width 201 height 127
